Goal: Information Seeking & Learning: Learn about a topic

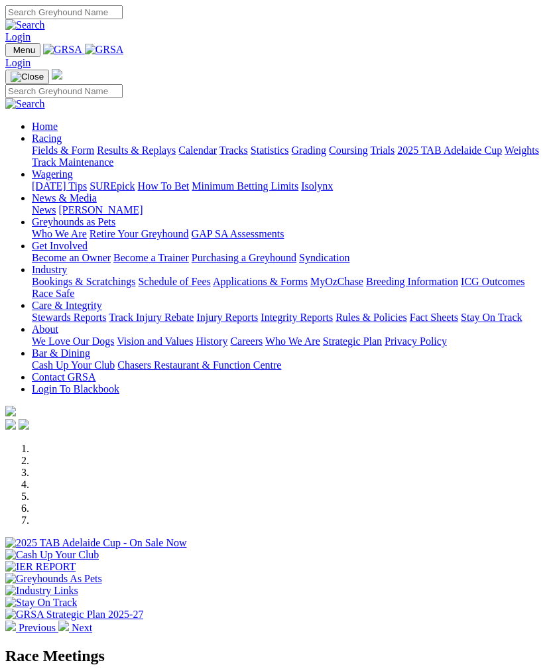
click at [11, 53] on img "Toggle navigation" at bounding box center [11, 53] width 0 height 0
click at [62, 142] on link "Racing" at bounding box center [47, 138] width 30 height 11
click at [178, 156] on link "Calendar" at bounding box center [197, 150] width 38 height 11
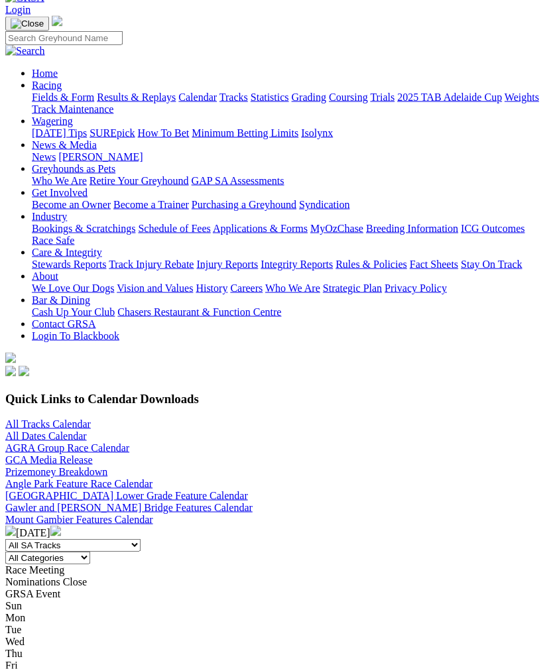
scroll to position [78, 0]
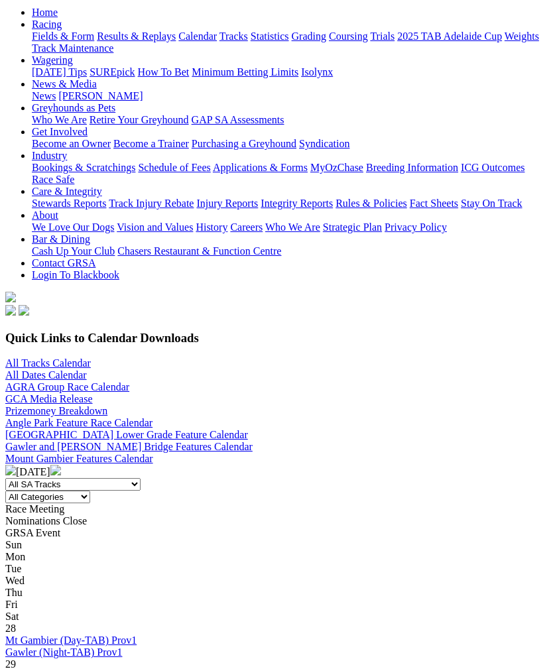
scroll to position [180, 0]
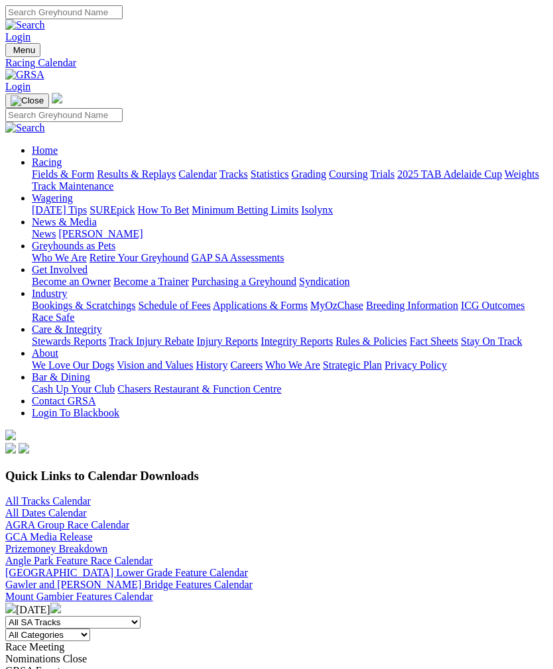
scroll to position [223, 0]
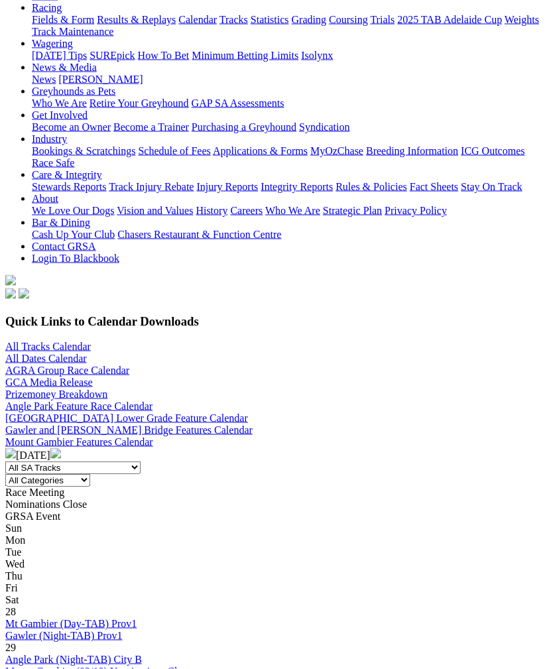
scroll to position [240, 0]
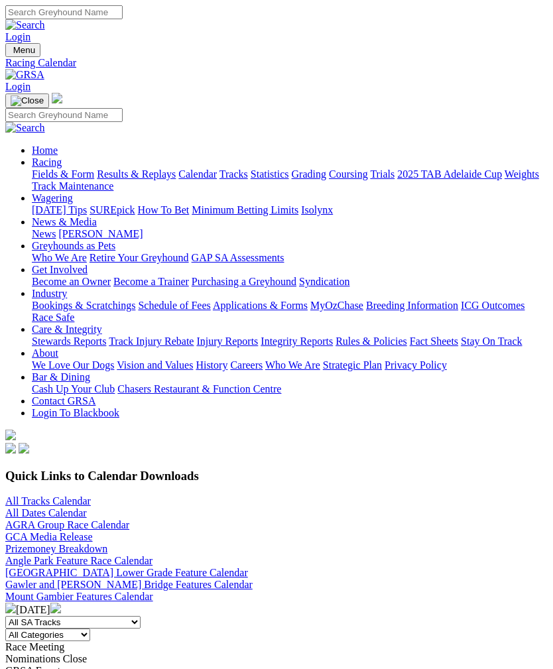
scroll to position [283, 0]
